Goal: Information Seeking & Learning: Learn about a topic

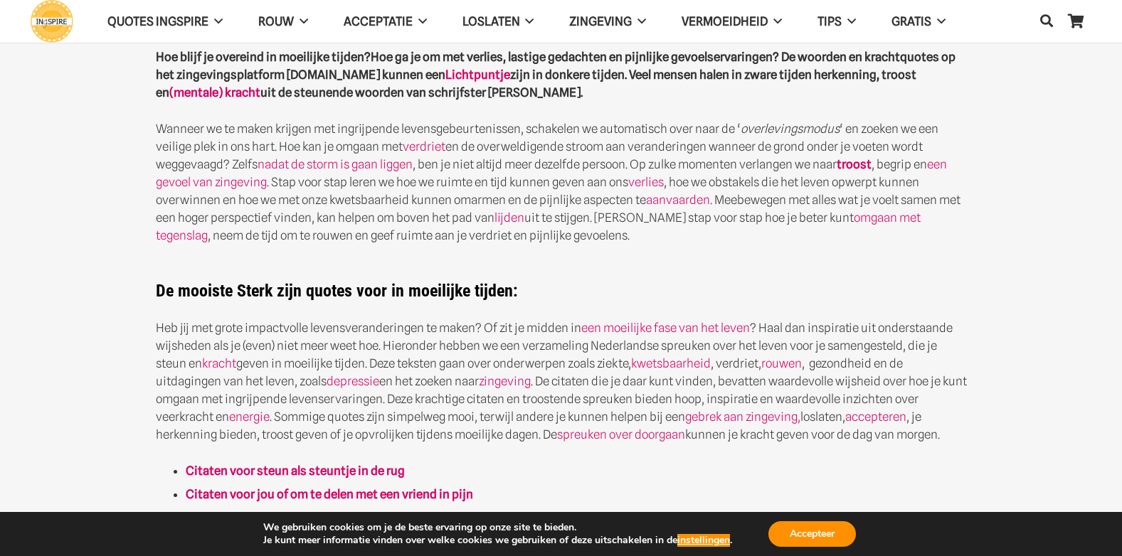
scroll to position [427, 0]
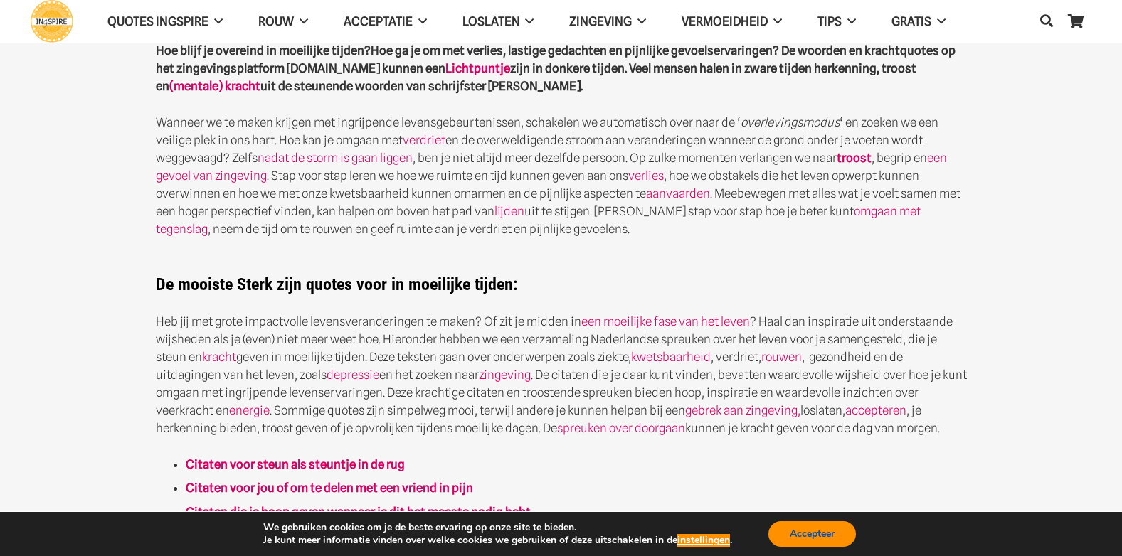
click at [804, 538] on button "Accepteer" at bounding box center [812, 535] width 88 height 26
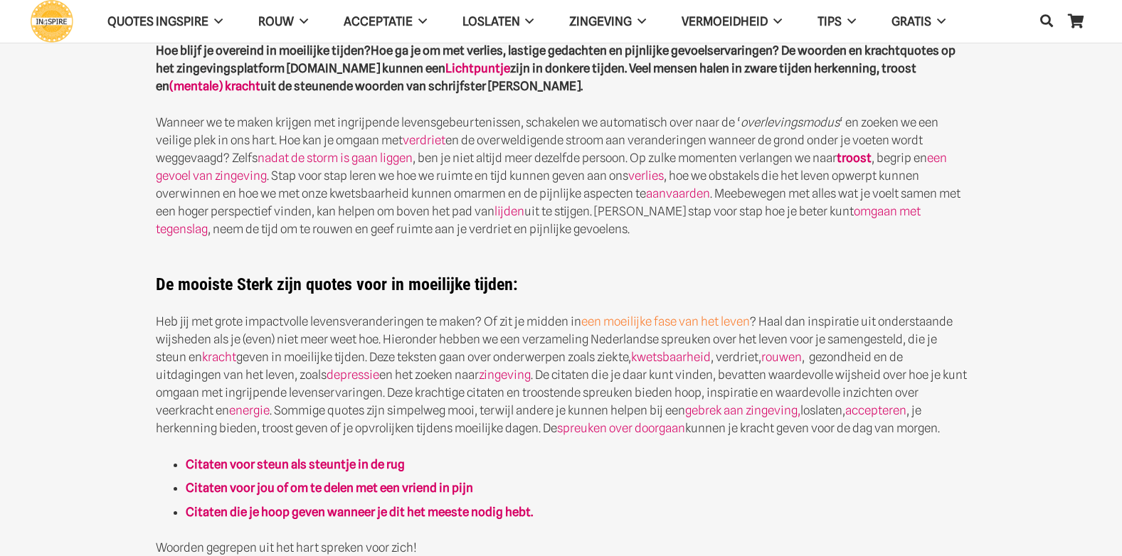
click at [692, 322] on link "een moeilijke fase van het leven" at bounding box center [665, 322] width 169 height 14
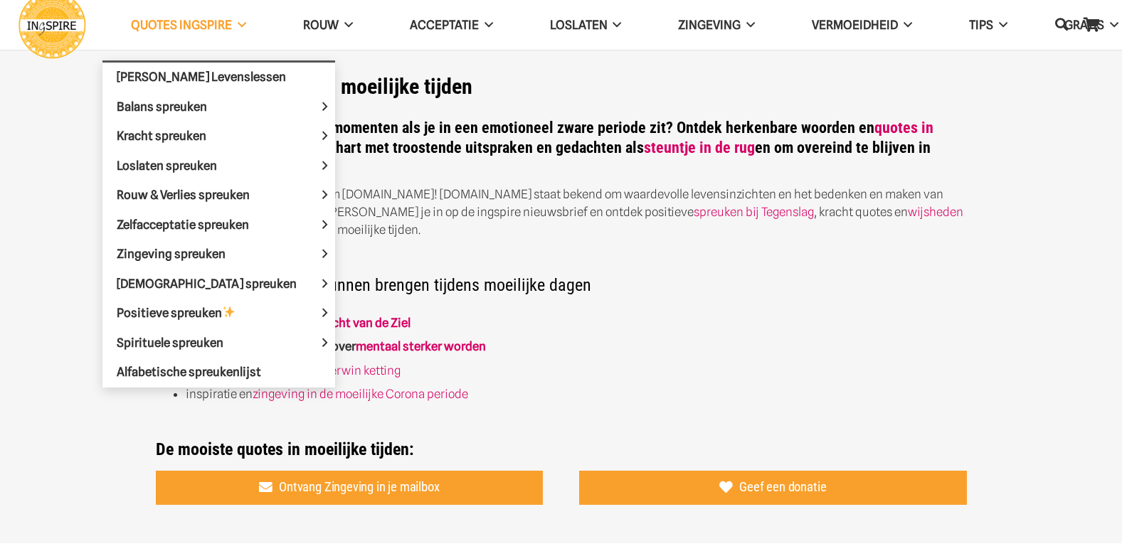
click at [238, 20] on span at bounding box center [239, 25] width 14 height 13
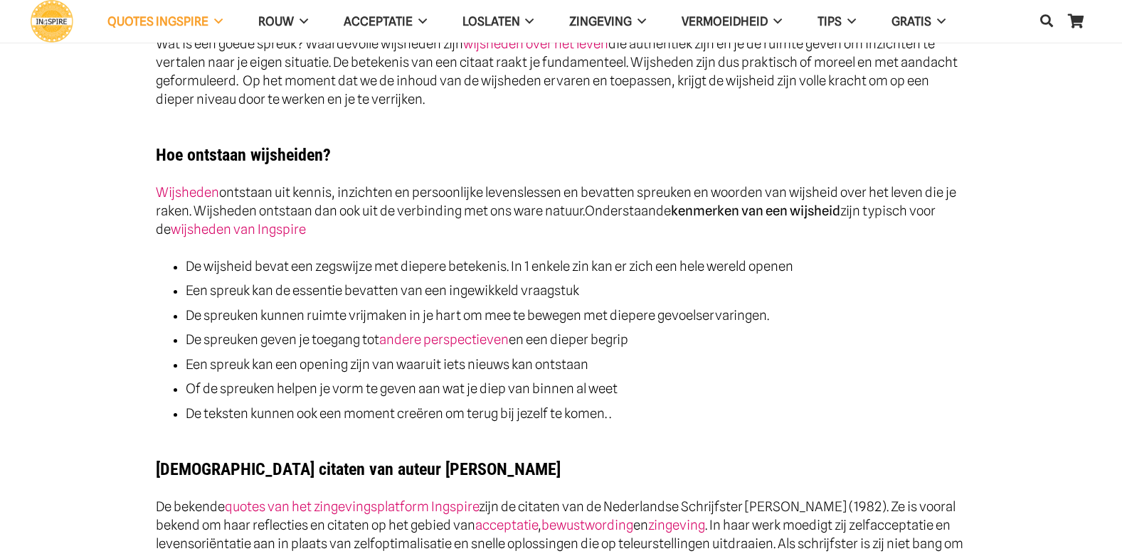
scroll to position [569, 0]
